Goal: Task Accomplishment & Management: Complete application form

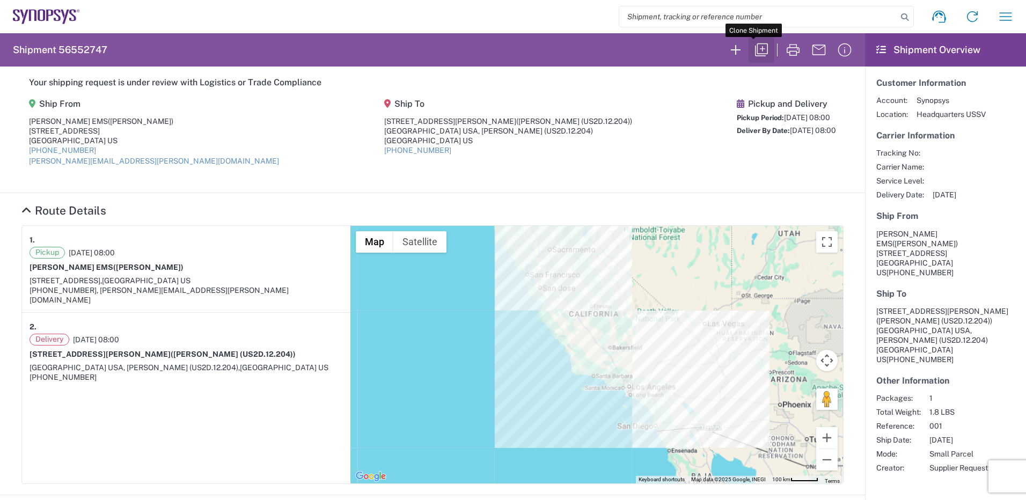
click at [682, 49] on icon "button" at bounding box center [761, 49] width 17 height 17
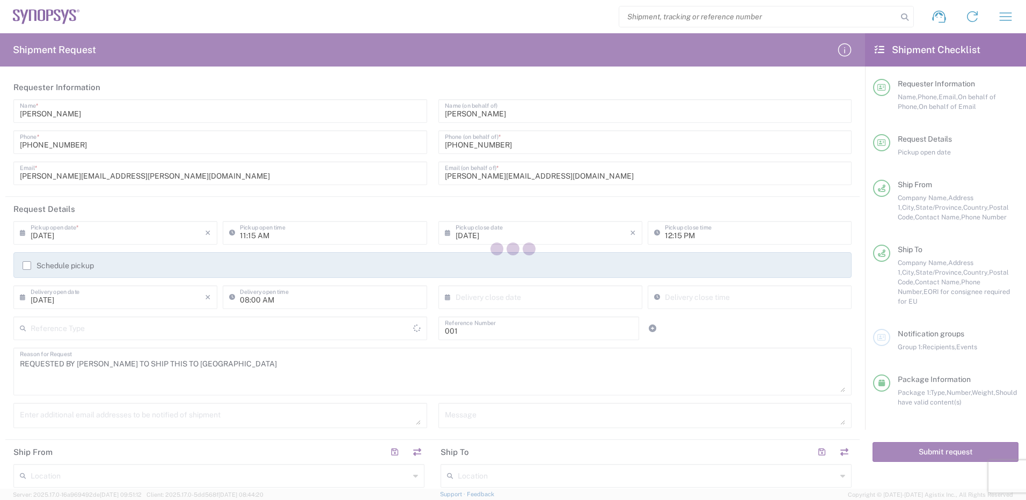
type input "[US_STATE]"
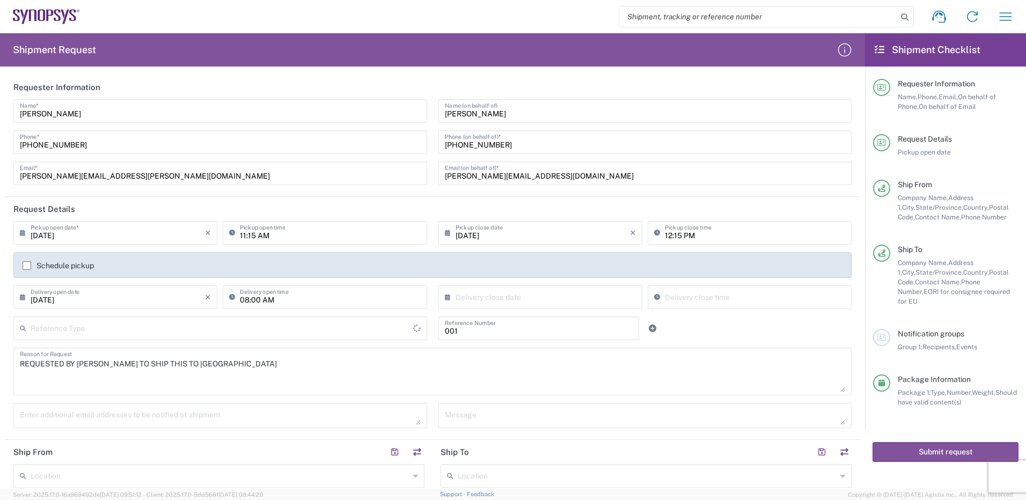
type input "Department"
type input "[GEOGRAPHIC_DATA]"
type input "Your Packaging"
type input "[US_STATE]"
type input "[GEOGRAPHIC_DATA]"
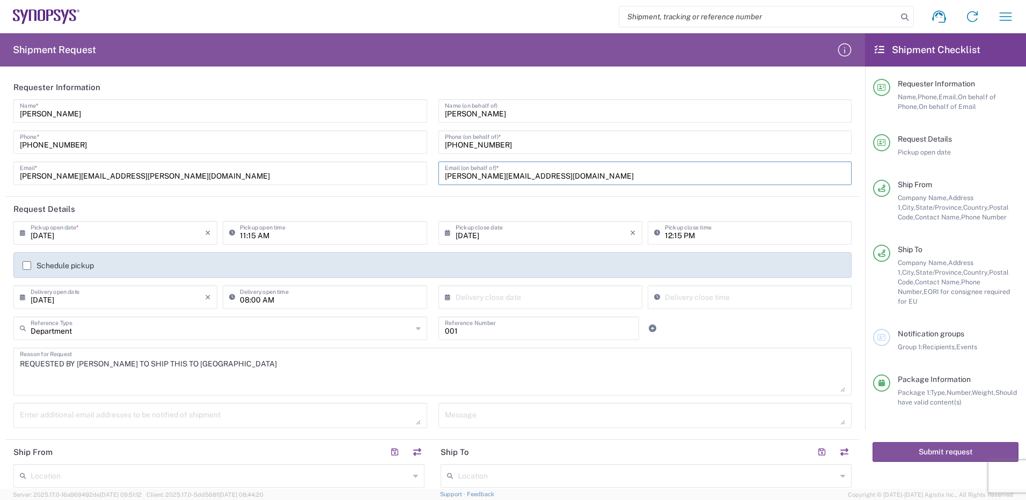
drag, startPoint x: 530, startPoint y: 179, endPoint x: 437, endPoint y: 187, distance: 93.7
click at [438, 187] on div "[PERSON_NAME] Name (on behalf of) [PHONE_NUMBER] Phone (on behalf of) * [PERSON…" at bounding box center [644, 145] width 425 height 93
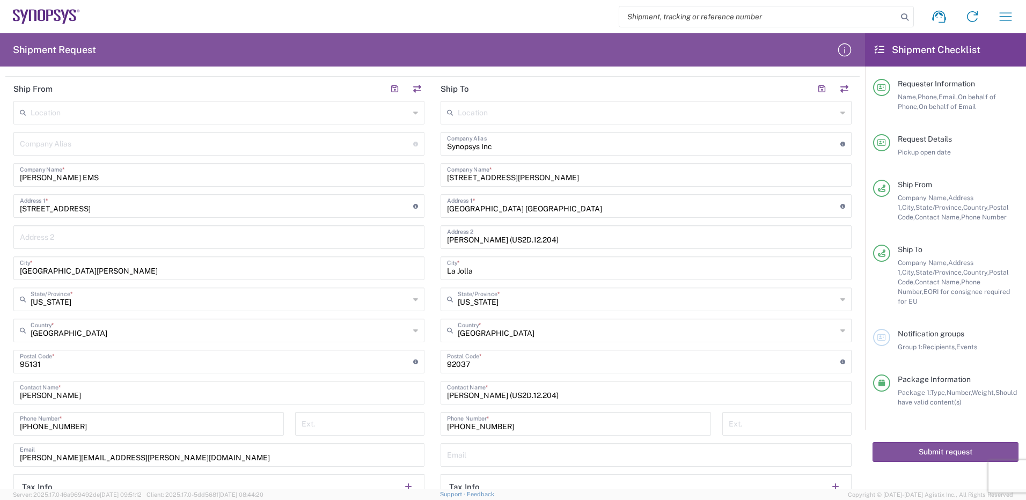
scroll to position [376, 0]
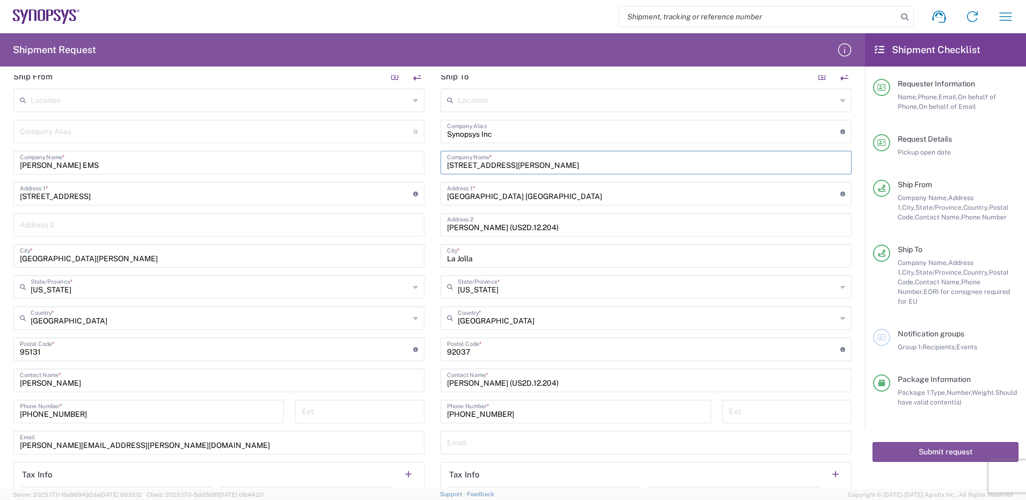
drag, startPoint x: 522, startPoint y: 167, endPoint x: 472, endPoint y: 223, distance: 74.9
click at [461, 169] on input "[STREET_ADDRESS][PERSON_NAME]" at bounding box center [646, 161] width 398 height 19
click at [682, 306] on div "United States Country *" at bounding box center [645, 318] width 411 height 24
type input "t"
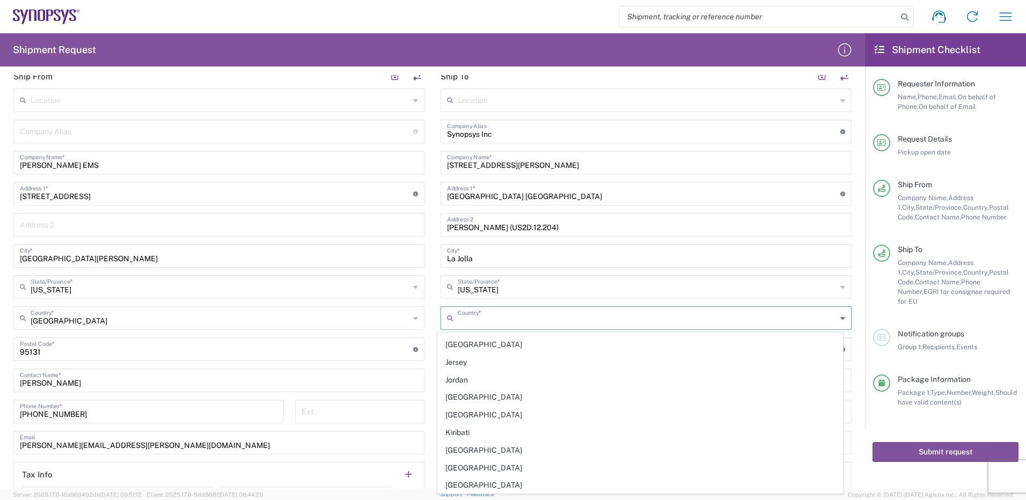
click at [538, 306] on input "text" at bounding box center [647, 317] width 379 height 19
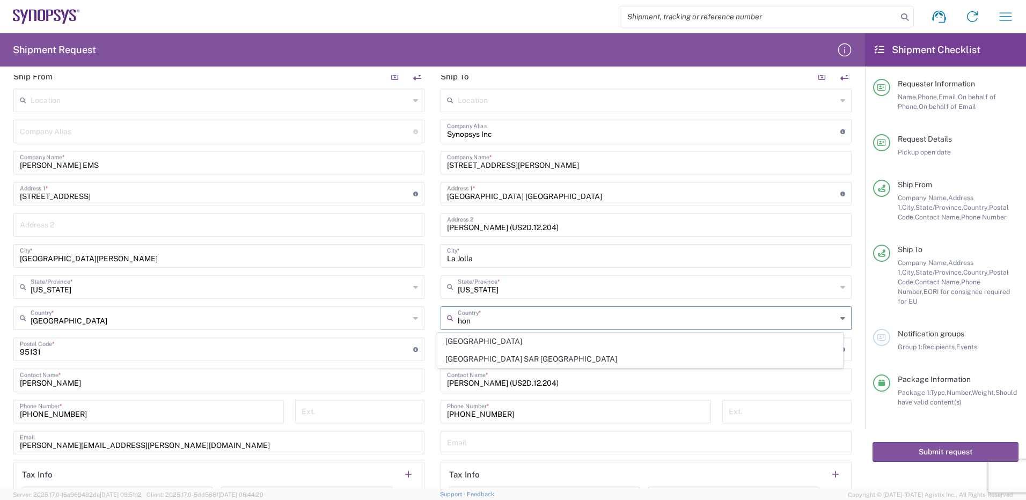
click at [485, 306] on span "[GEOGRAPHIC_DATA] SAR [GEOGRAPHIC_DATA]" at bounding box center [640, 359] width 405 height 17
type input "[GEOGRAPHIC_DATA] SAR [GEOGRAPHIC_DATA]"
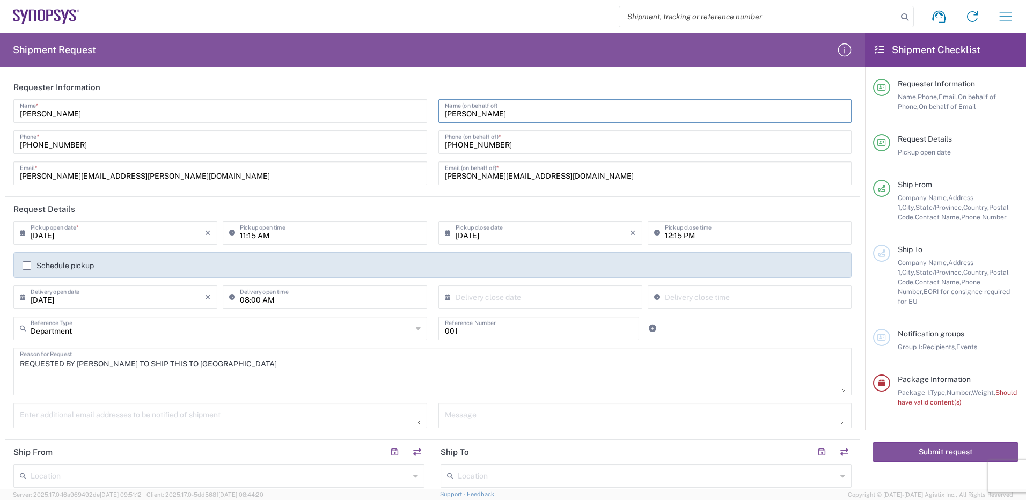
drag, startPoint x: 504, startPoint y: 114, endPoint x: 436, endPoint y: 115, distance: 67.6
click at [445, 118] on input "[PERSON_NAME]" at bounding box center [645, 110] width 401 height 19
type input "[PERSON_NAME]"
click at [53, 296] on input "[DATE]" at bounding box center [118, 296] width 174 height 19
click at [150, 306] on span "29" at bounding box center [147, 409] width 16 height 15
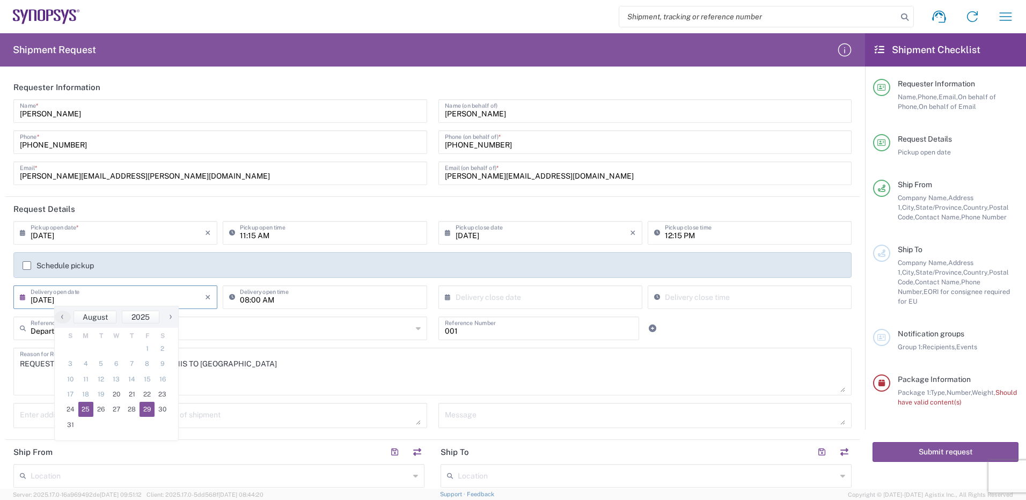
type input "[DATE]"
click at [252, 233] on input "11:15 AM" at bounding box center [330, 232] width 180 height 19
click at [251, 233] on input "11:15 AM" at bounding box center [330, 232] width 180 height 19
click at [246, 234] on input "11:15 AM" at bounding box center [330, 232] width 180 height 19
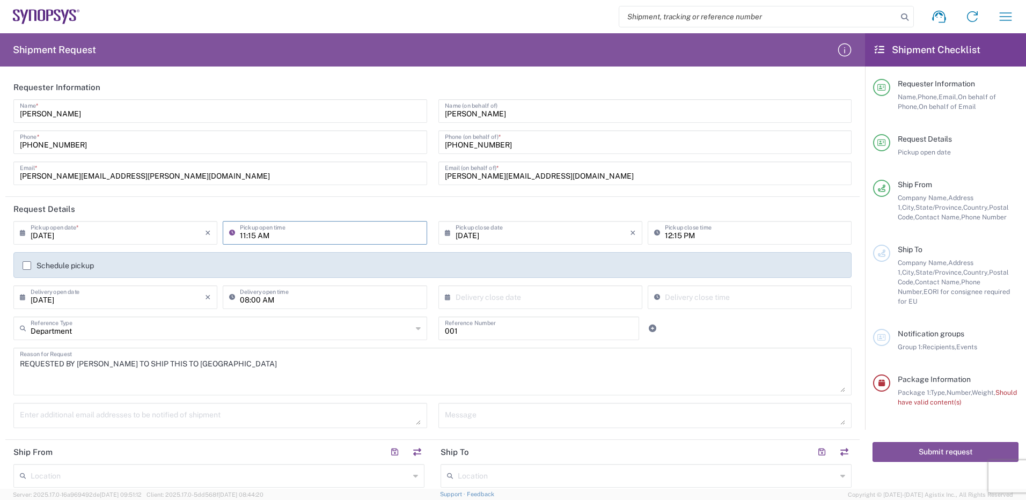
click at [246, 234] on input "11:15 AM" at bounding box center [330, 232] width 180 height 19
click at [243, 234] on input "11:15 AM" at bounding box center [330, 232] width 180 height 19
type input "11:30 AM"
click at [678, 236] on input "12:15 PM" at bounding box center [755, 232] width 180 height 19
type input "03:30 PM"
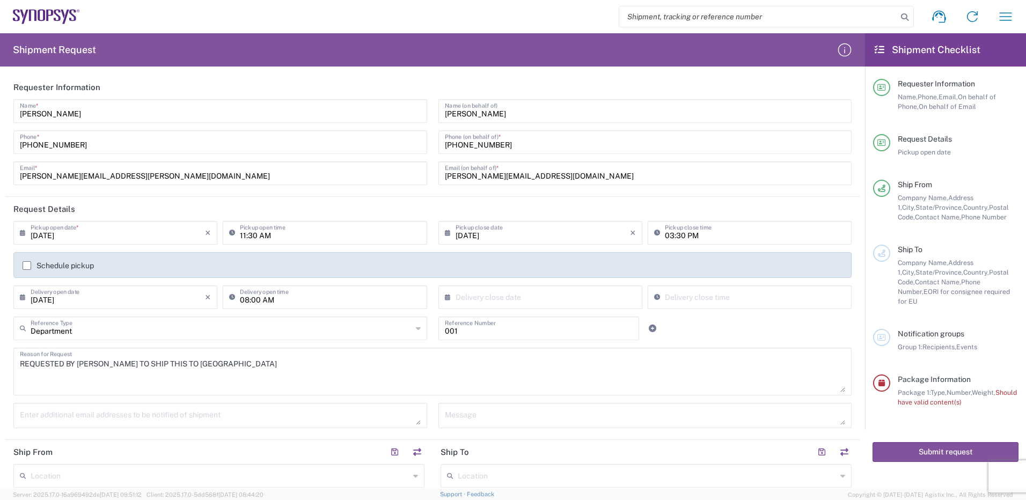
click at [598, 195] on agx-form-section "Requester Information [PERSON_NAME] Name * [PHONE_NUMBER] Phone * [PERSON_NAME]…" at bounding box center [432, 136] width 854 height 122
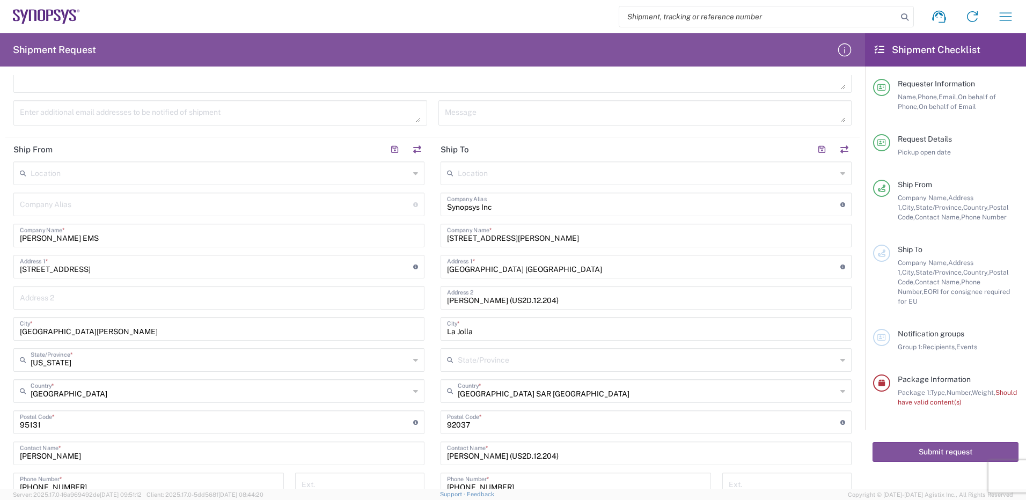
scroll to position [322, 0]
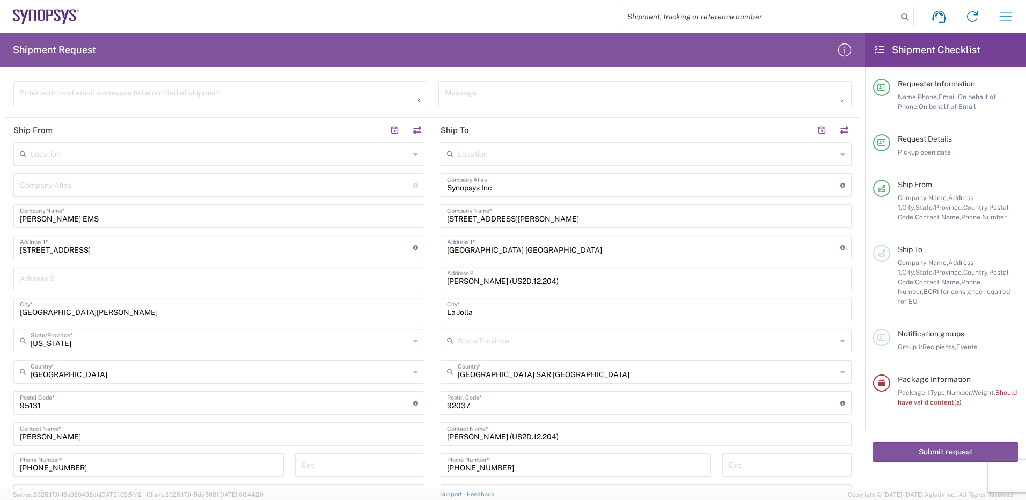
click at [682, 151] on div "Location" at bounding box center [645, 154] width 411 height 24
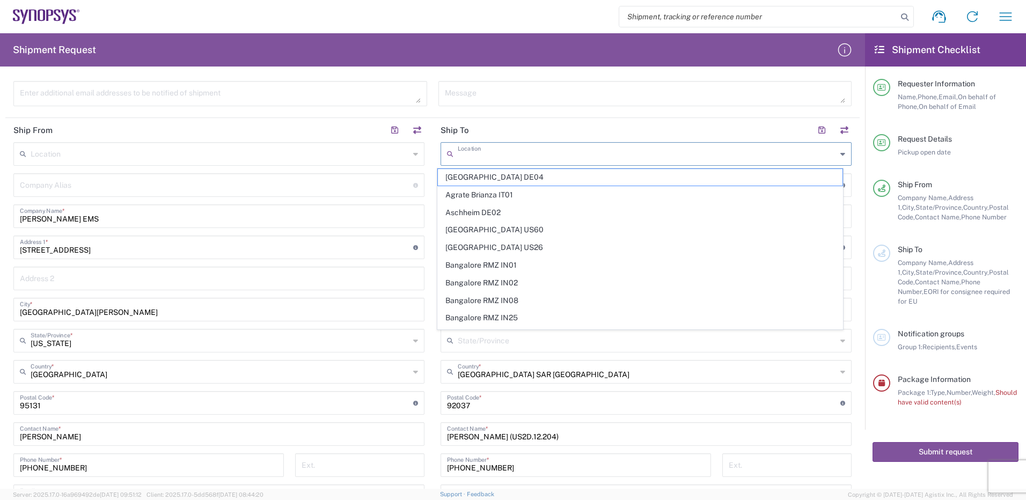
click at [475, 158] on input "text" at bounding box center [647, 153] width 379 height 19
paste input "[GEOGRAPHIC_DATA]"
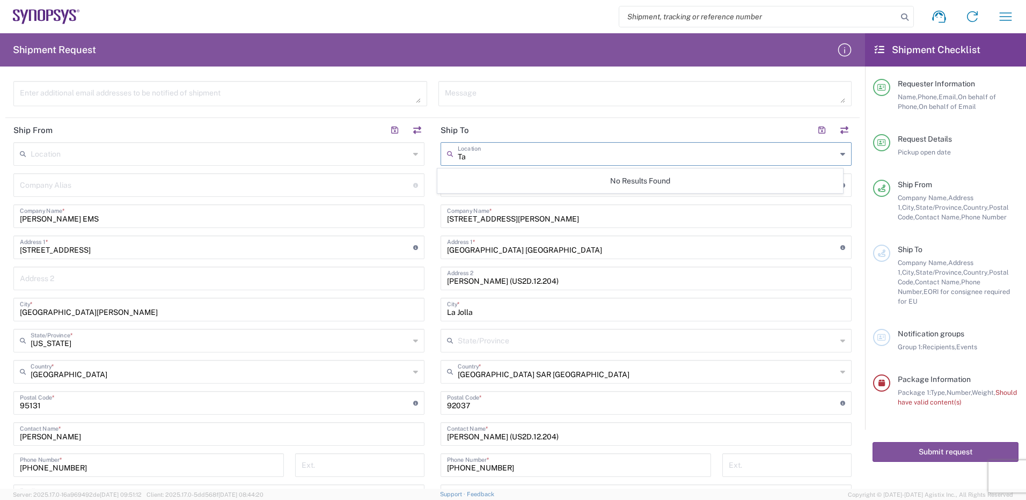
type input "T"
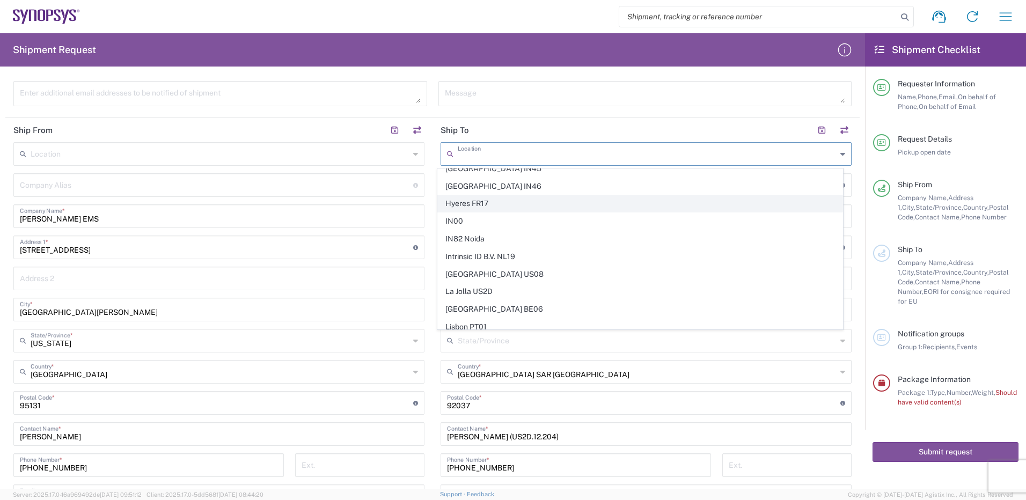
scroll to position [1395, 0]
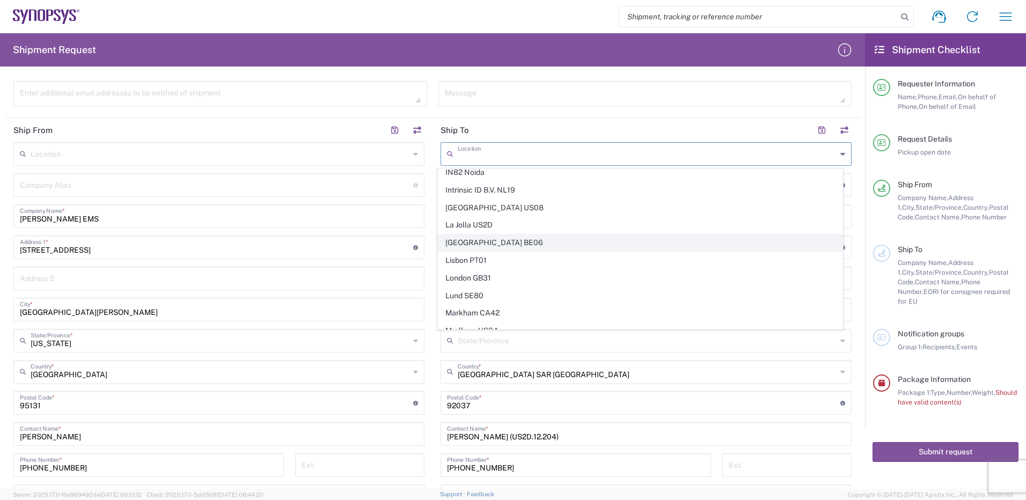
type input "T"
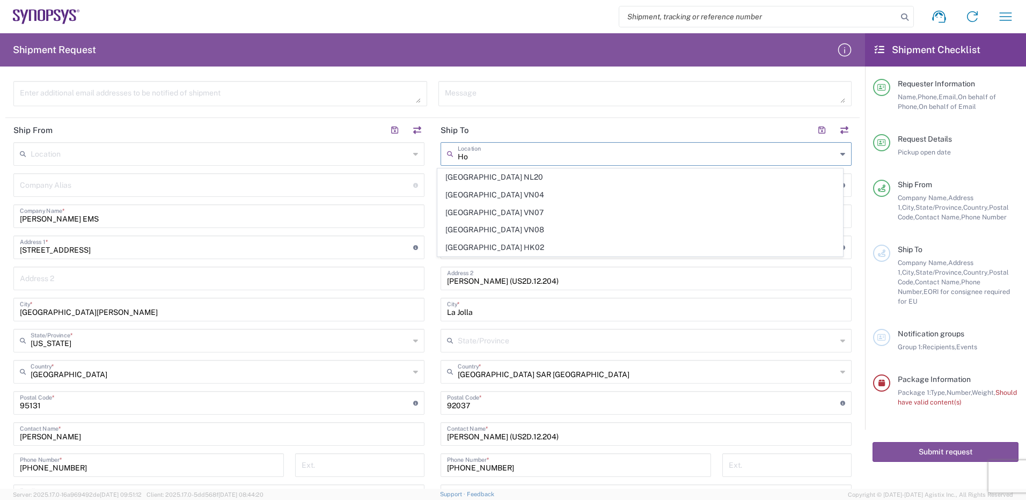
scroll to position [0, 0]
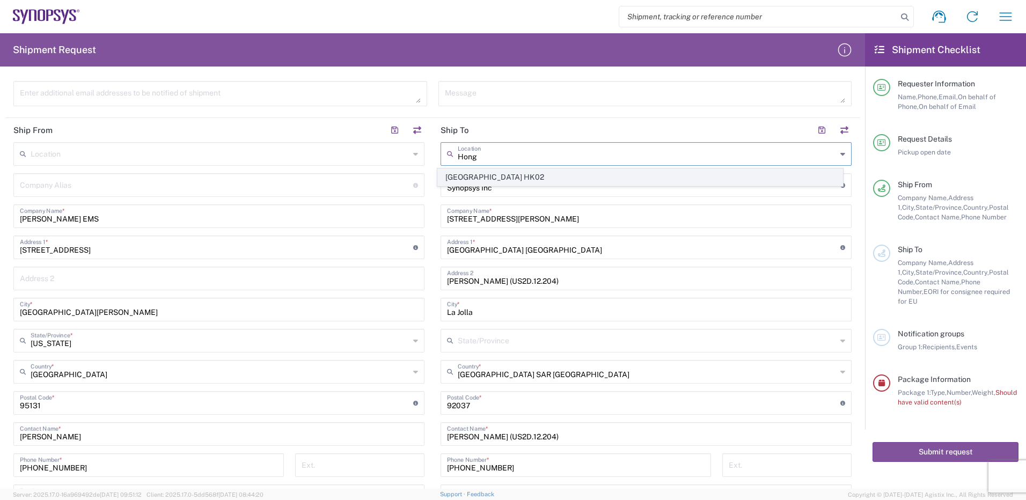
click at [498, 177] on span "[GEOGRAPHIC_DATA] HK02" at bounding box center [640, 177] width 405 height 17
type input "[GEOGRAPHIC_DATA] HK02"
type input "Synopsys International Limited Hong Kong Rep Office"
type input "Unit [STREET_ADDRESS]"
type input "[STREET_ADDRESS][PERSON_NAME]"
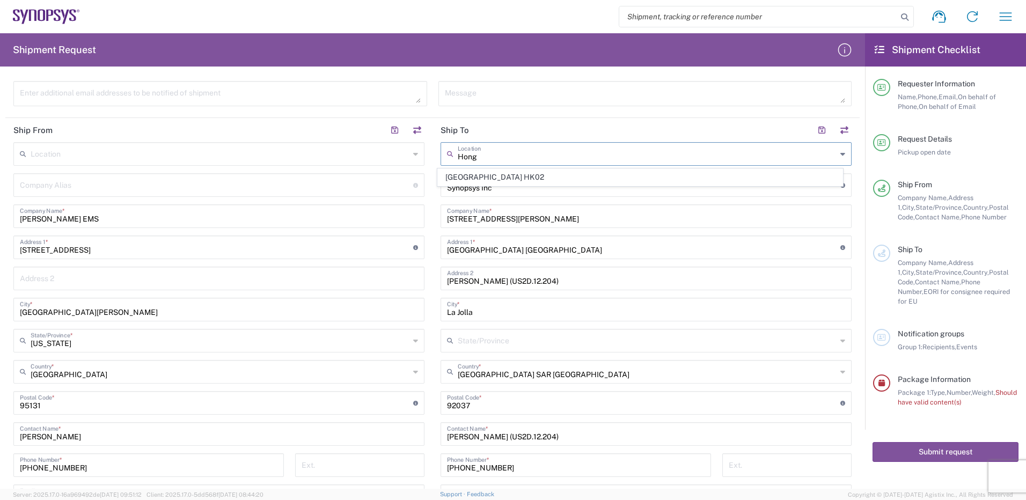
type input "[GEOGRAPHIC_DATA]"
type input "[GEOGRAPHIC_DATA] SAR [GEOGRAPHIC_DATA]"
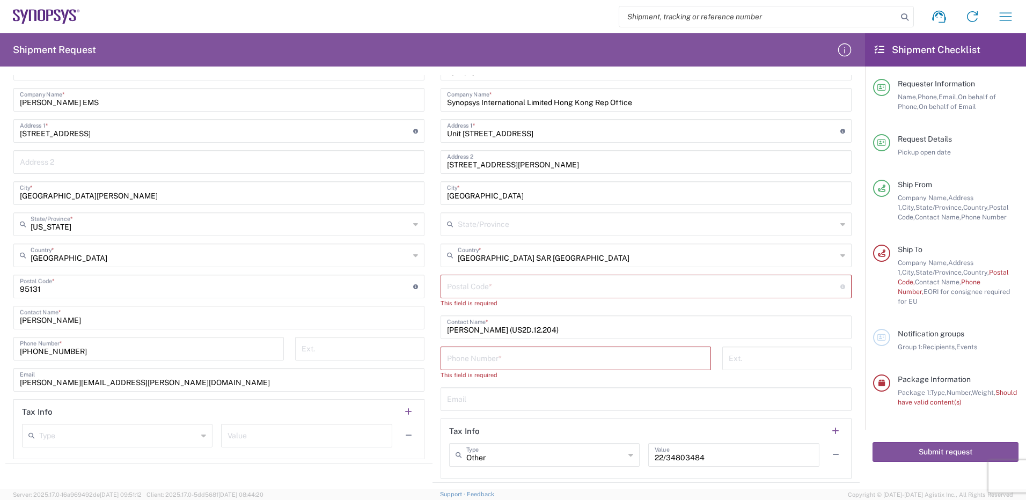
scroll to position [483, 0]
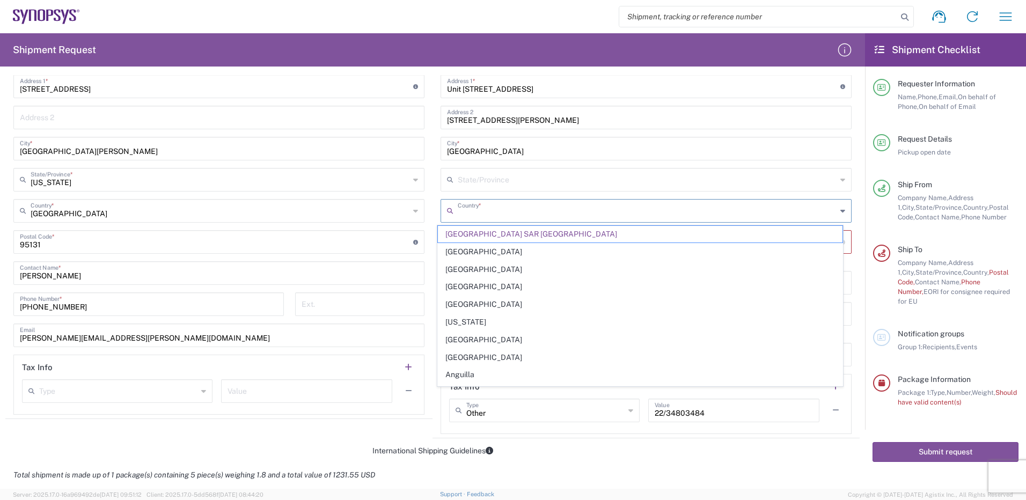
drag, startPoint x: 576, startPoint y: 215, endPoint x: 546, endPoint y: 217, distance: 30.1
click at [546, 217] on input "text" at bounding box center [647, 210] width 379 height 19
paste input "[GEOGRAPHIC_DATA]"
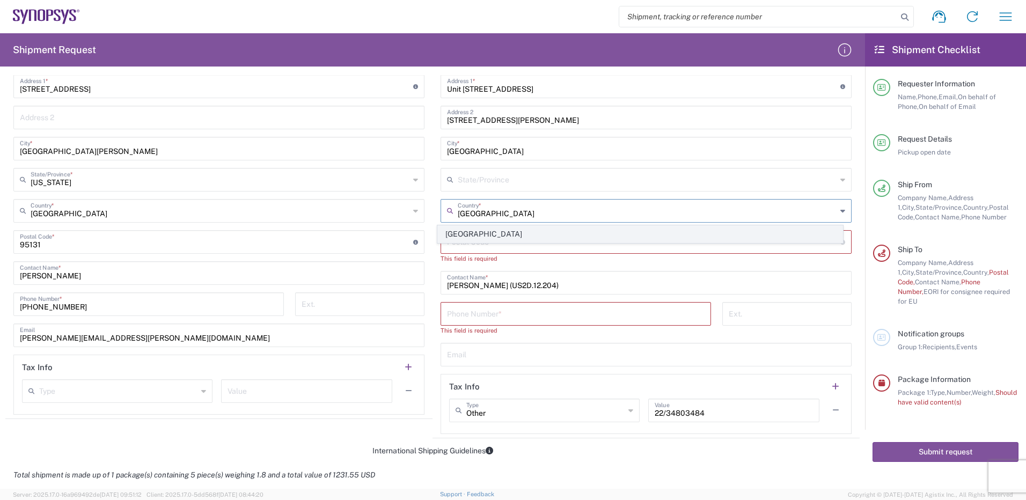
type input "[GEOGRAPHIC_DATA]"
click at [456, 232] on span "[GEOGRAPHIC_DATA]" at bounding box center [640, 234] width 405 height 17
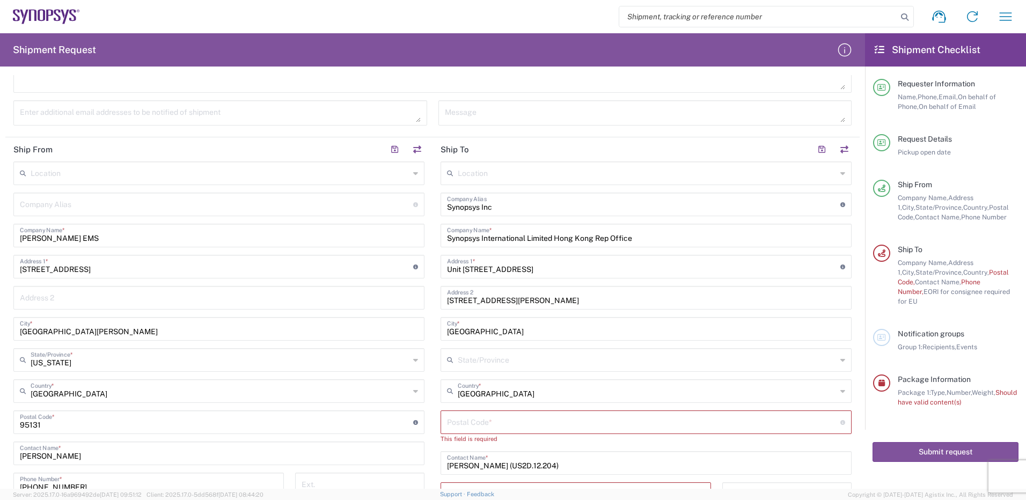
scroll to position [322, 0]
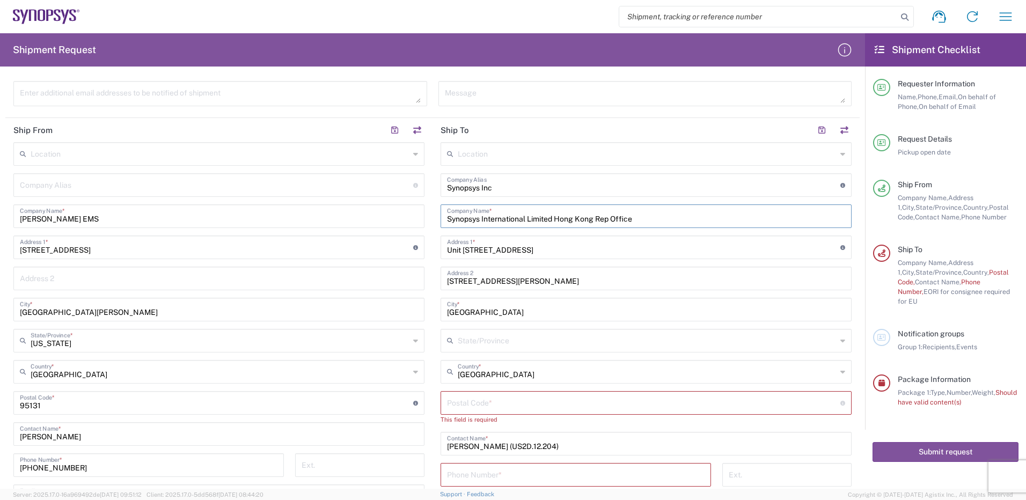
drag, startPoint x: 658, startPoint y: 222, endPoint x: 554, endPoint y: 222, distance: 103.5
click at [554, 222] on input "Synopsys International Limited Hong Kong Rep Office" at bounding box center [646, 215] width 398 height 19
type input "Synopsys International Limited [GEOGRAPHIC_DATA]"
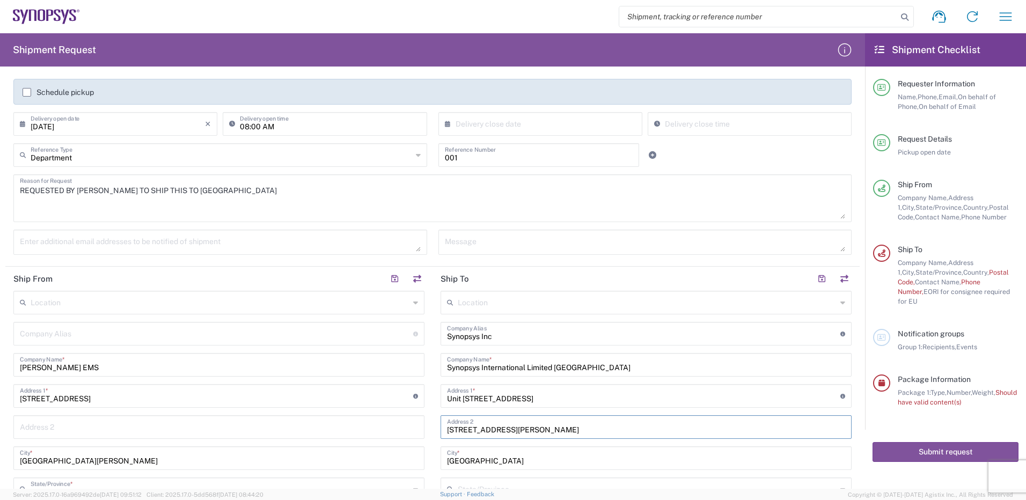
scroll to position [161, 0]
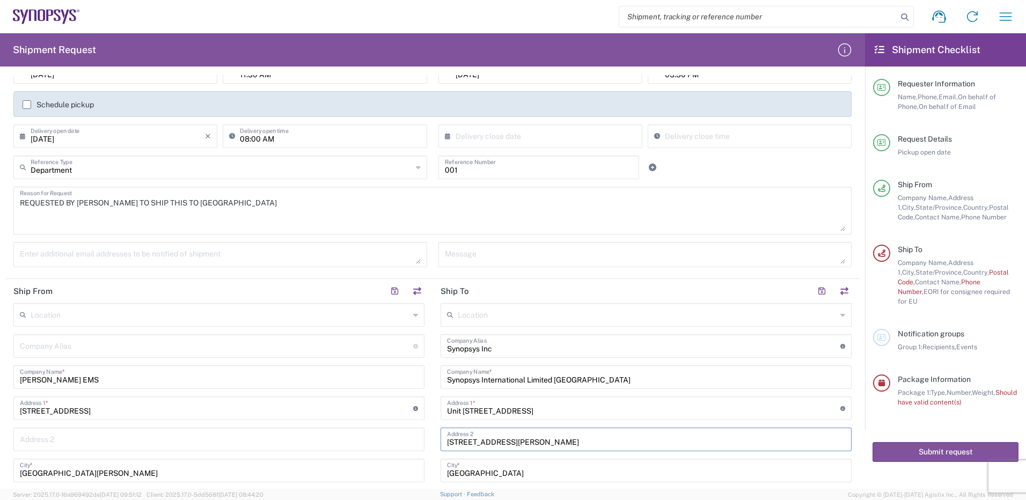
click at [581, 306] on input "text" at bounding box center [647, 314] width 379 height 19
type input "[GEOGRAPHIC_DATA]"
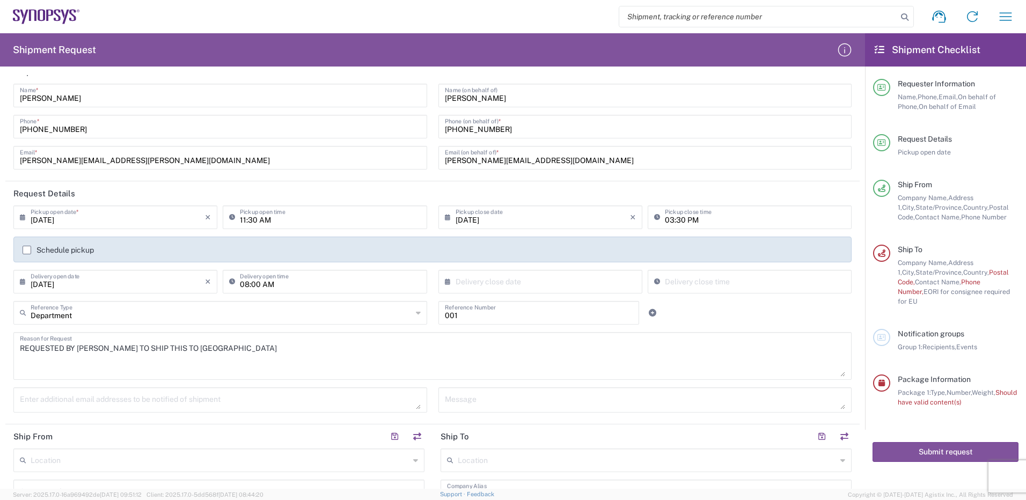
scroll to position [0, 0]
